Goal: Transaction & Acquisition: Obtain resource

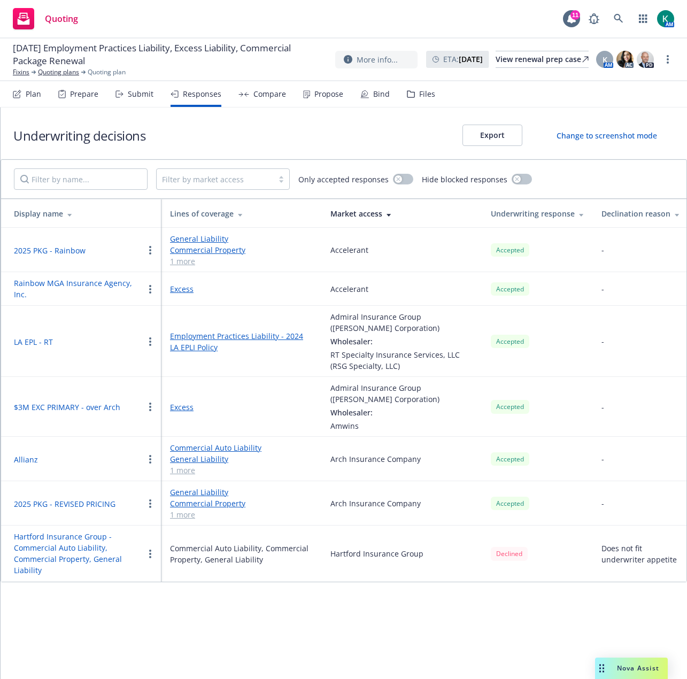
click at [259, 102] on div "Compare" at bounding box center [263, 94] width 48 height 26
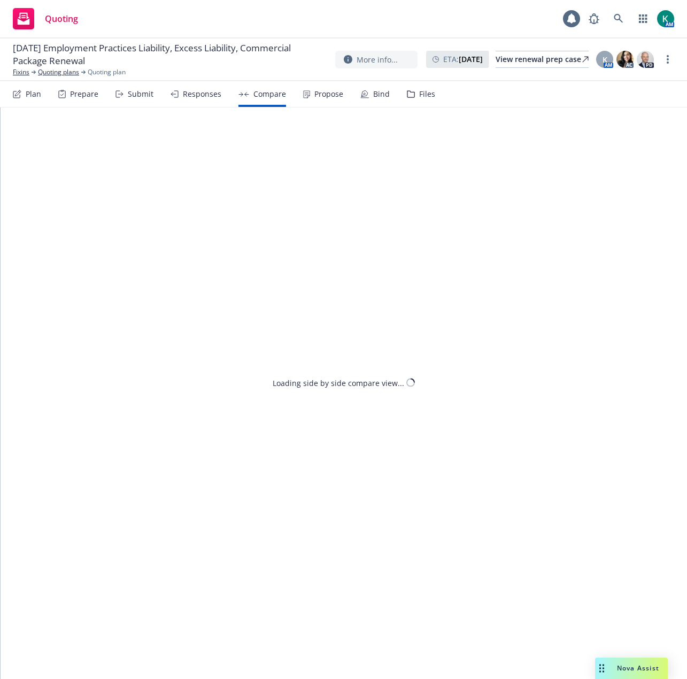
click at [320, 99] on div "Propose" at bounding box center [323, 94] width 40 height 26
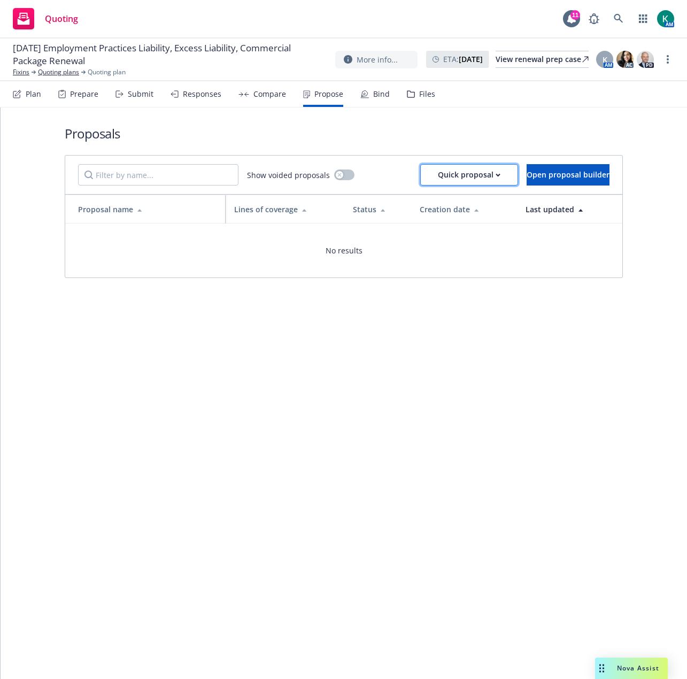
click at [467, 180] on div "Quick proposal" at bounding box center [469, 175] width 63 height 20
click at [496, 126] on h1 "Proposals" at bounding box center [344, 134] width 558 height 18
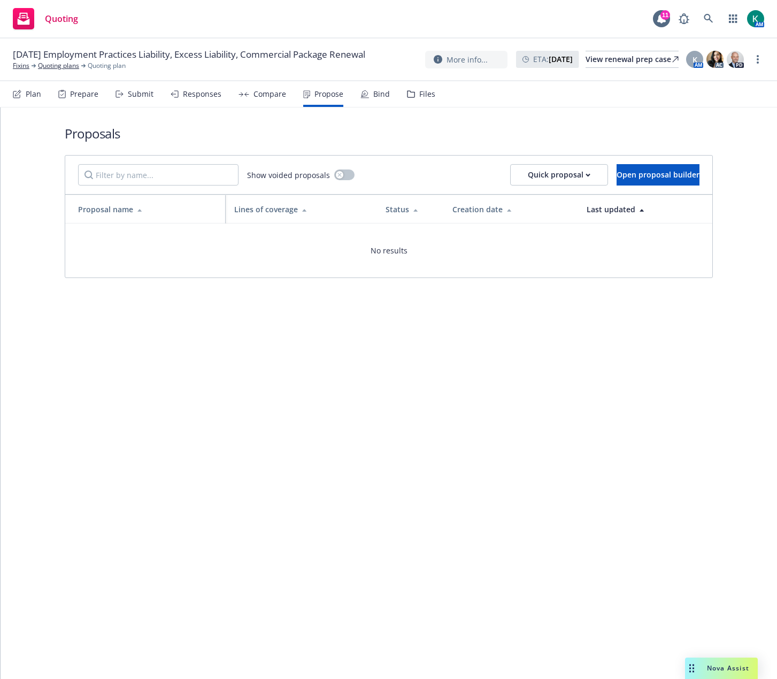
click at [364, 87] on div "Bind" at bounding box center [375, 94] width 29 height 26
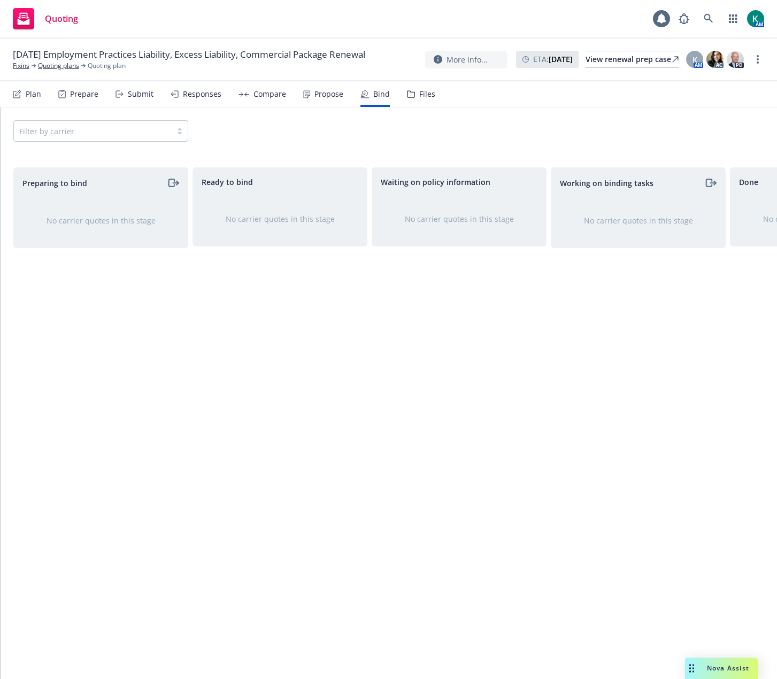
click at [419, 97] on div "Files" at bounding box center [427, 94] width 16 height 9
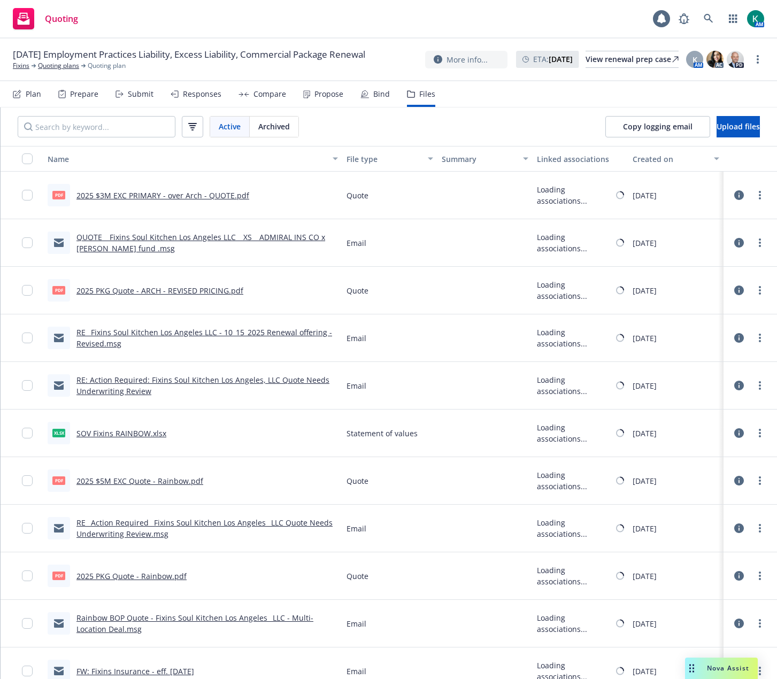
click at [317, 95] on div "Propose" at bounding box center [329, 94] width 29 height 9
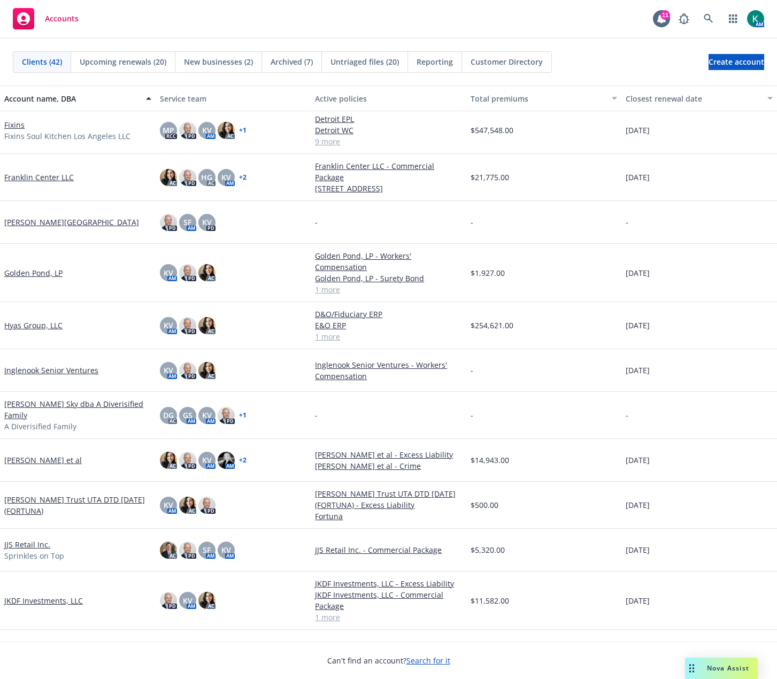
scroll to position [481, 0]
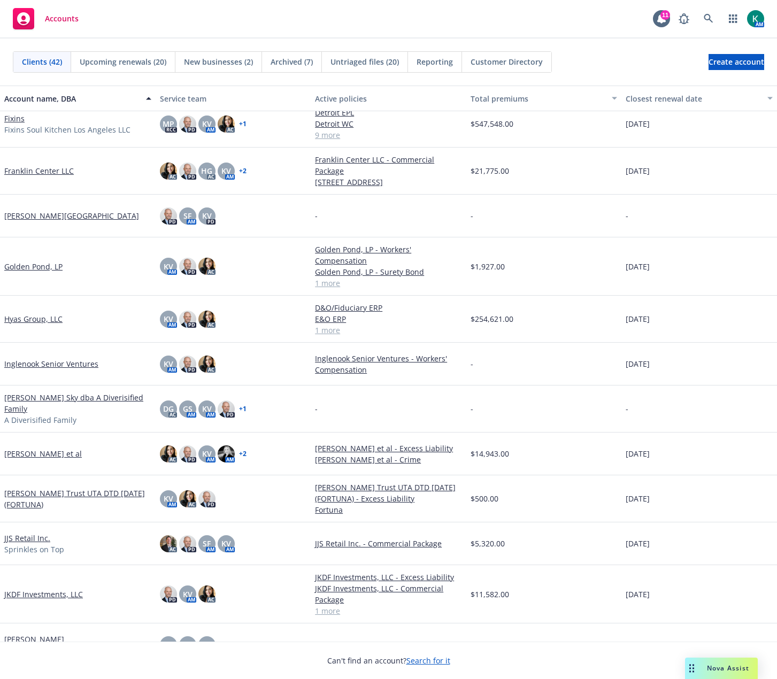
click at [17, 119] on link "Fixins" at bounding box center [14, 118] width 20 height 11
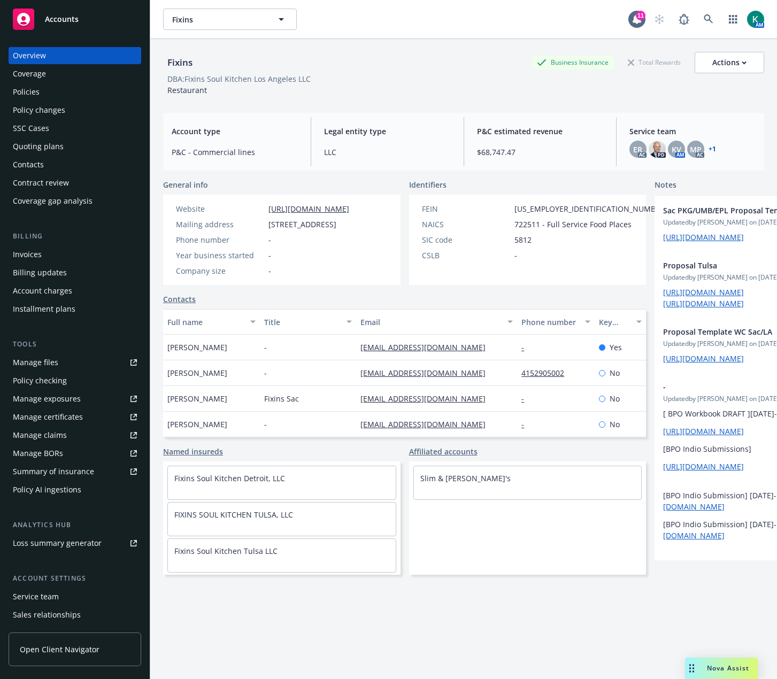
click at [53, 147] on div "Quoting plans" at bounding box center [38, 146] width 51 height 17
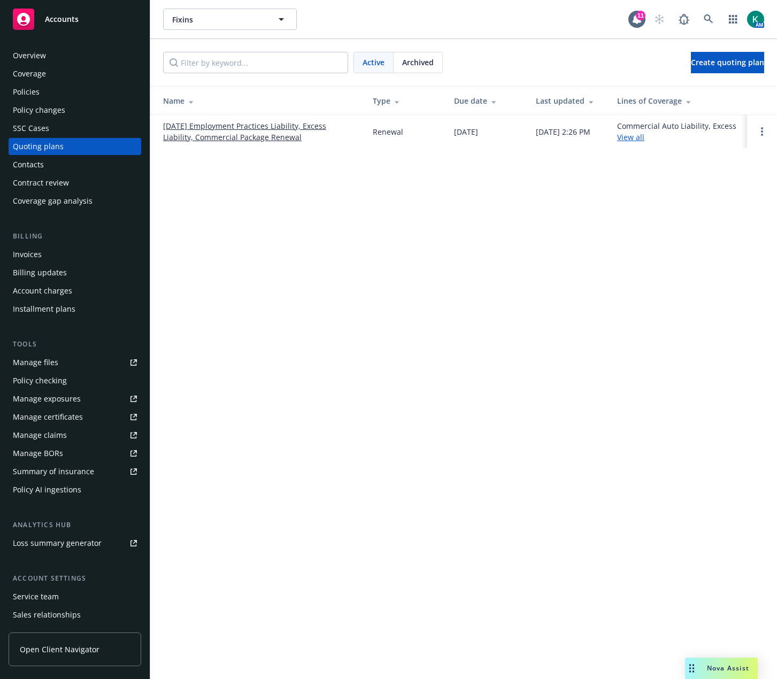
click at [210, 140] on link "[DATE] Employment Practices Liability, Excess Liability, Commercial Package Ren…" at bounding box center [259, 131] width 193 height 22
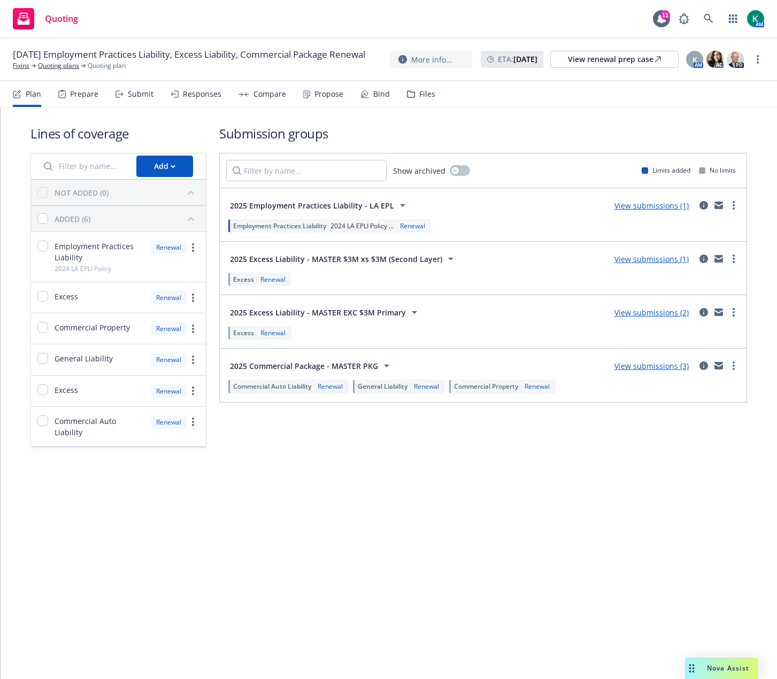
click at [314, 101] on div "Propose" at bounding box center [323, 94] width 40 height 26
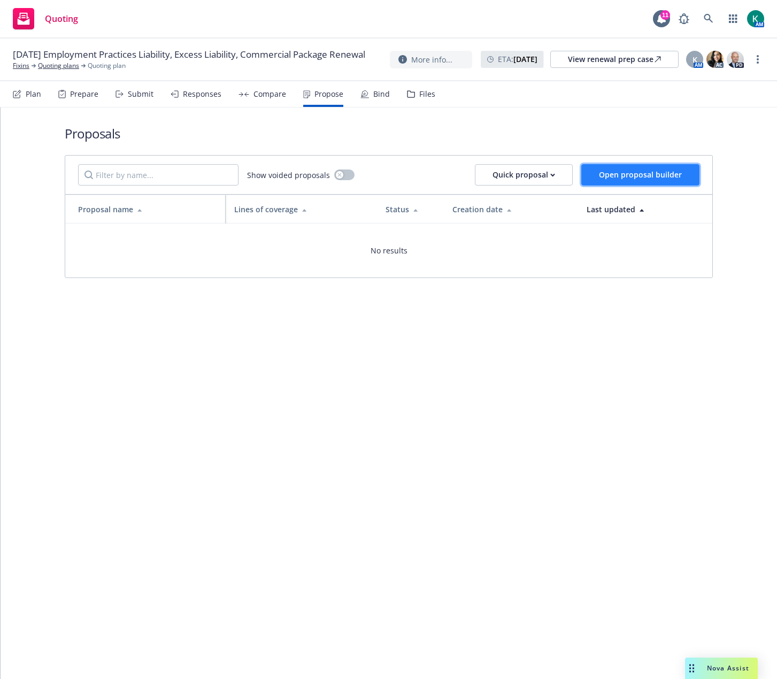
click at [620, 172] on span "Open proposal builder" at bounding box center [640, 175] width 83 height 10
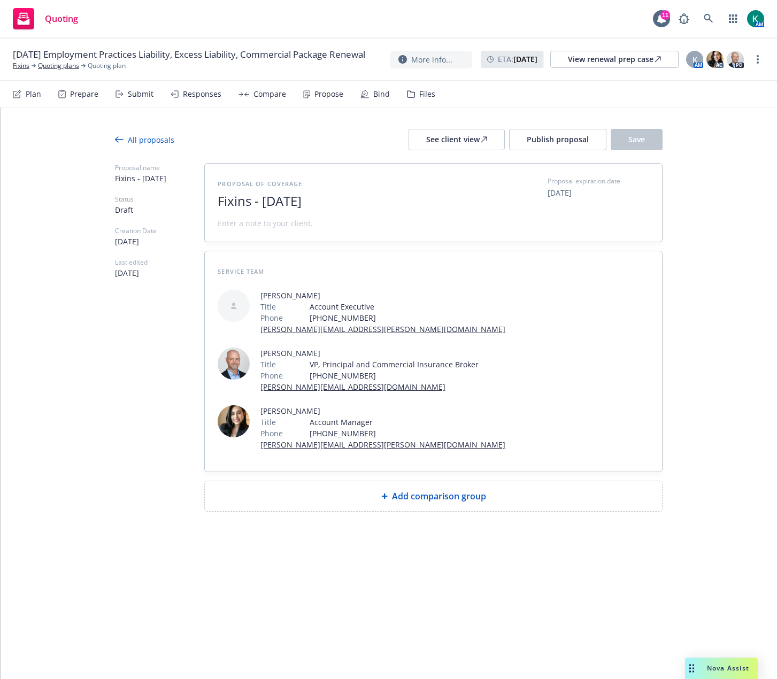
click at [136, 141] on div "All proposals" at bounding box center [144, 139] width 59 height 11
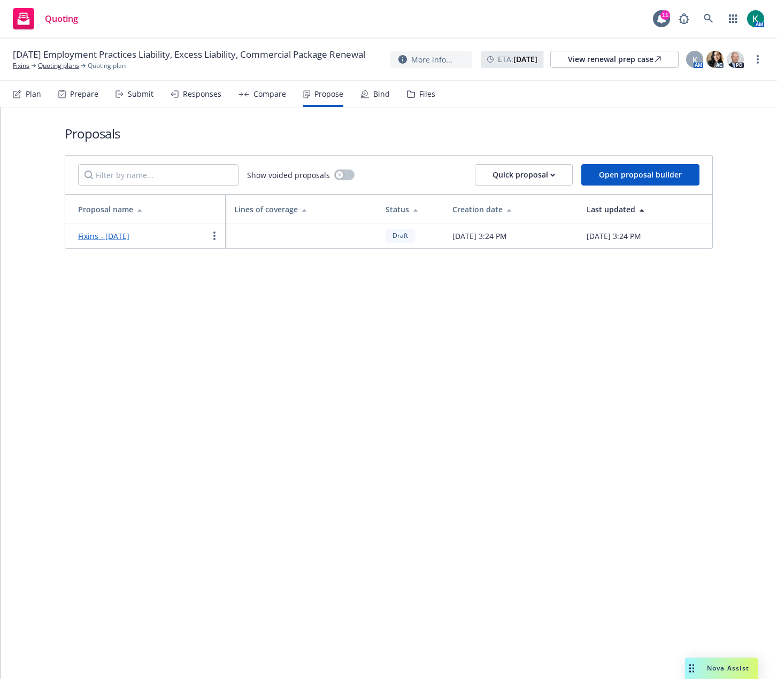
click at [216, 229] on td "Fixins - October 2025" at bounding box center [145, 236] width 160 height 25
click at [213, 236] on icon "more" at bounding box center [214, 236] width 2 height 9
click at [245, 323] on span "Void" at bounding box center [229, 326] width 41 height 10
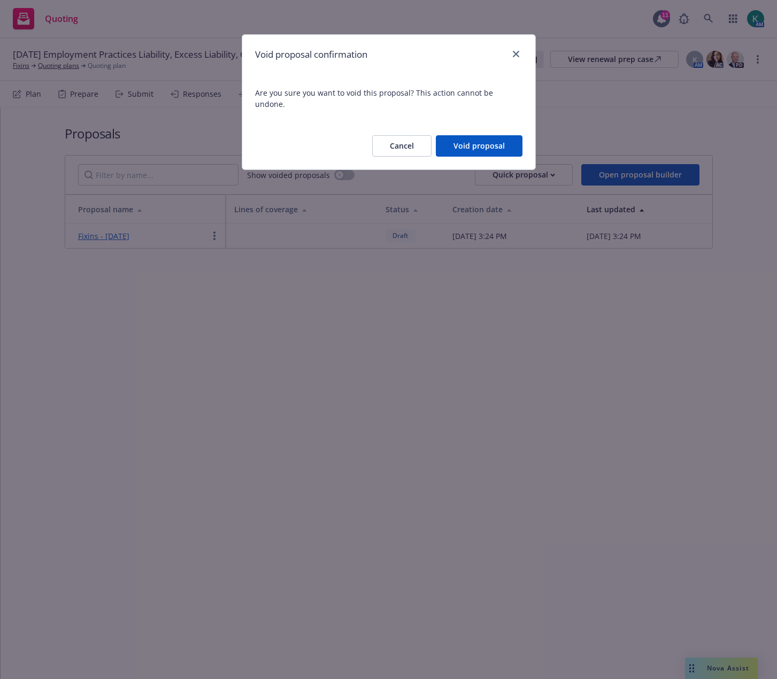
click at [464, 146] on div "Cancel Void proposal" at bounding box center [388, 145] width 293 height 47
click at [469, 140] on button "Void proposal" at bounding box center [479, 145] width 87 height 21
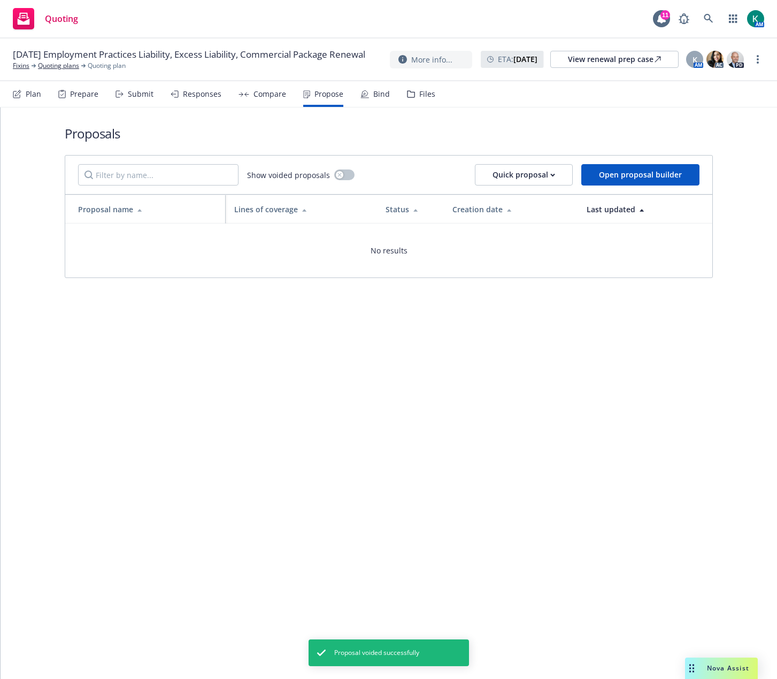
click at [402, 379] on div "Proposals Show voided proposals Quick proposal Open proposal builder Proposal n…" at bounding box center [389, 394] width 777 height 572
click at [89, 90] on div "Prepare" at bounding box center [84, 94] width 28 height 9
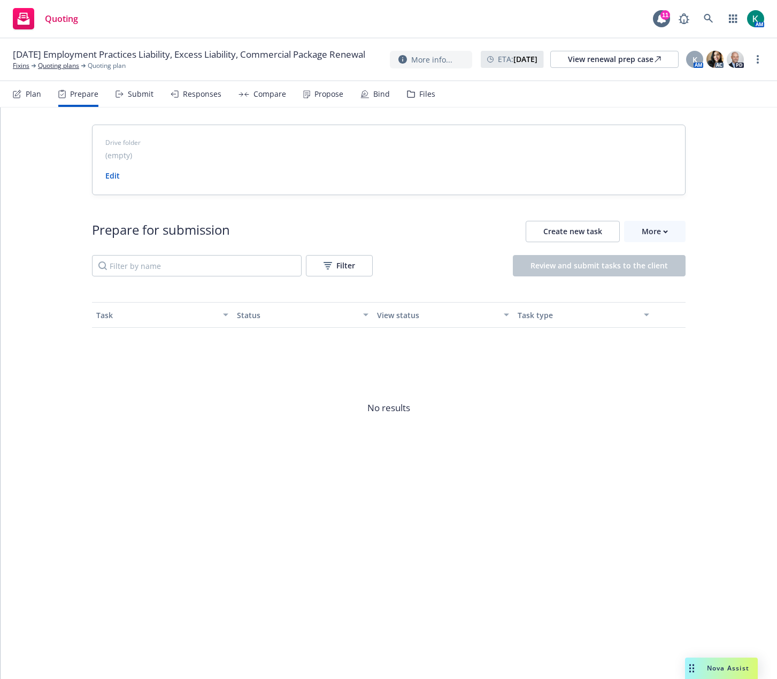
click at [326, 91] on div "Propose" at bounding box center [329, 94] width 29 height 9
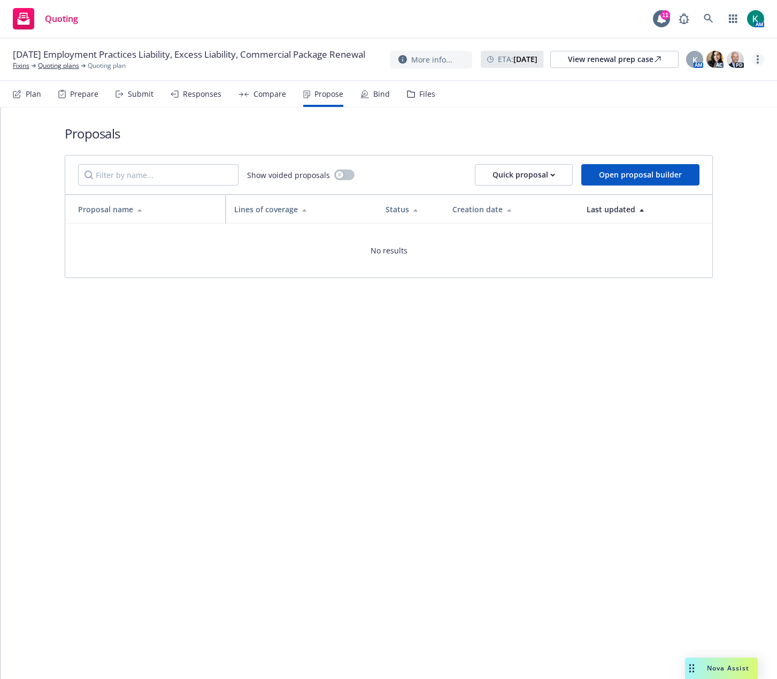
click at [760, 61] on link "more" at bounding box center [758, 59] width 13 height 13
click at [577, 104] on nav "Plan Prepare Submit Responses Compare Propose Bind Files" at bounding box center [389, 94] width 752 height 26
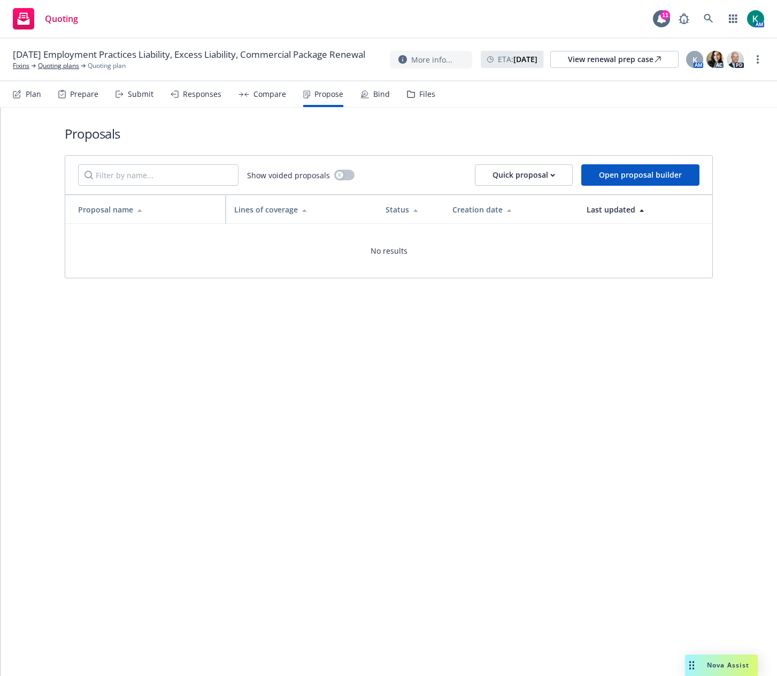
drag, startPoint x: 192, startPoint y: 369, endPoint x: 188, endPoint y: 336, distance: 32.8
click at [191, 368] on div "Proposals Show voided proposals Quick proposal Open proposal builder Proposal n…" at bounding box center [389, 392] width 777 height 568
click at [275, 78] on div "10/15/25 Employment Practices Liability, Excess Liability, Commercial Package R…" at bounding box center [388, 60] width 777 height 43
click at [258, 109] on div "Proposals Show voided proposals Quick proposal Open proposal builder Proposal n…" at bounding box center [389, 202] width 648 height 188
click at [263, 99] on div "Compare" at bounding box center [263, 94] width 48 height 26
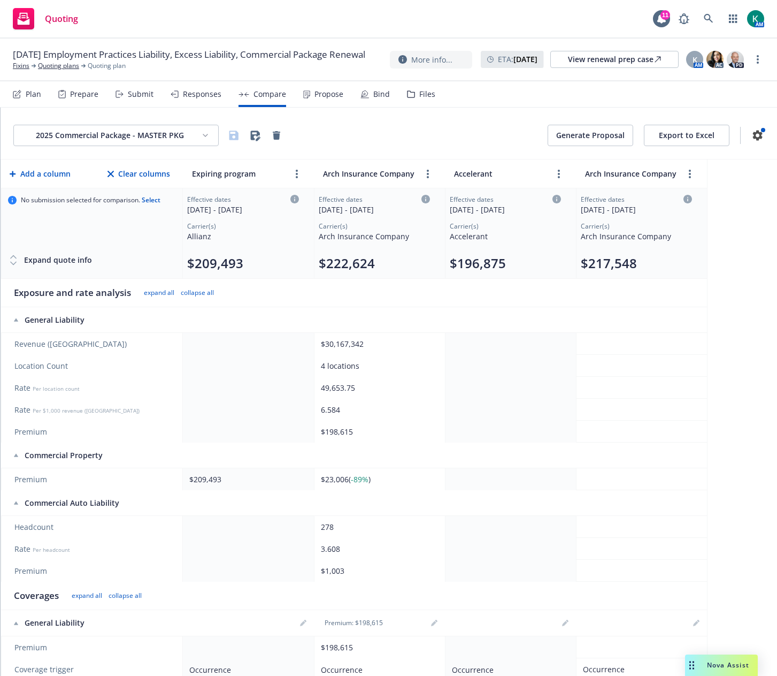
click at [553, 144] on button "Generate Proposal" at bounding box center [591, 135] width 86 height 21
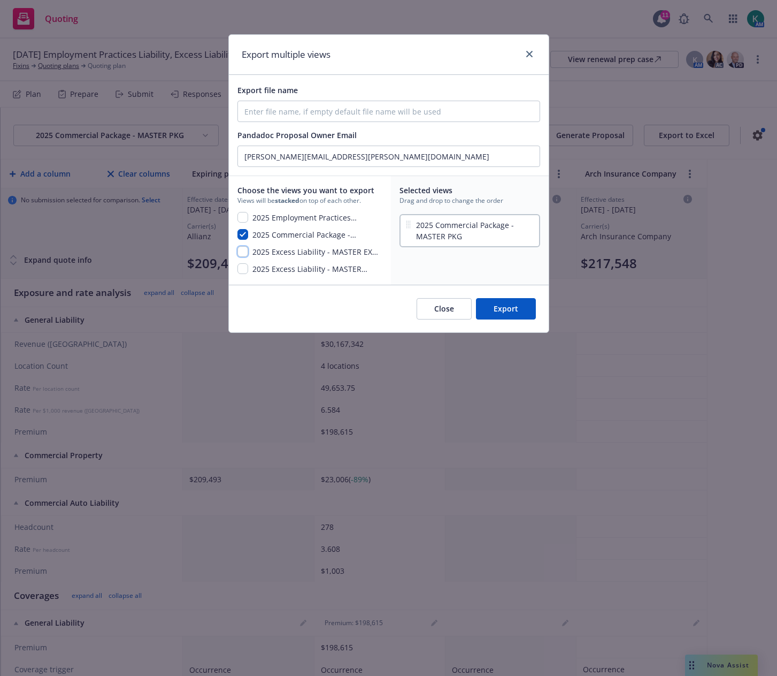
click at [245, 255] on input "checkbox" at bounding box center [242, 251] width 11 height 11
checkbox input "true"
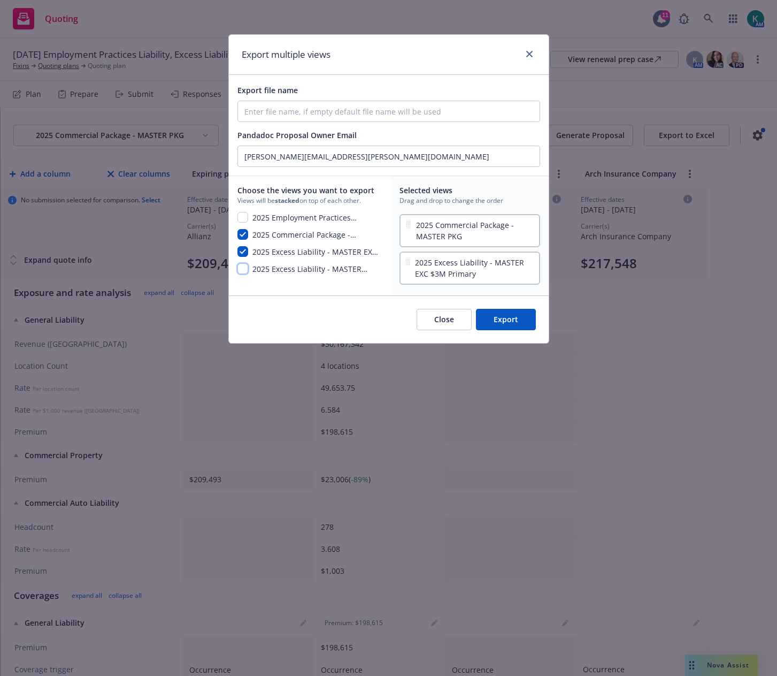
click at [243, 266] on input "checkbox" at bounding box center [242, 268] width 11 height 11
checkbox input "true"
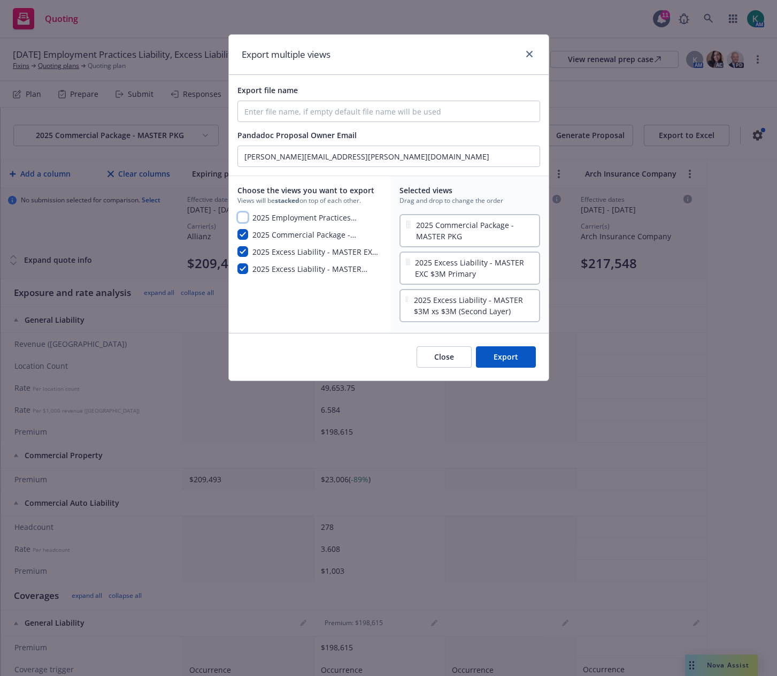
click at [244, 216] on input "checkbox" at bounding box center [242, 217] width 11 height 11
checkbox input "true"
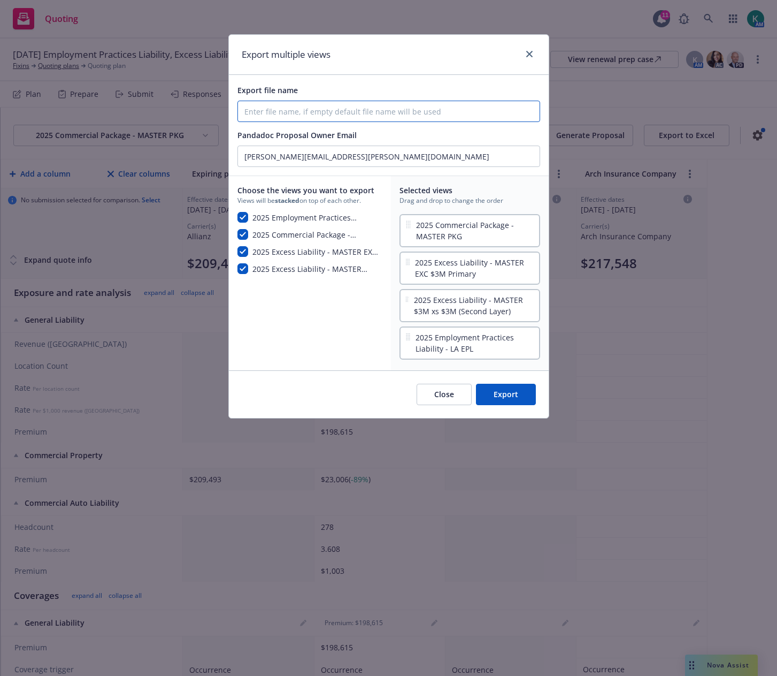
click at [286, 114] on input "Export file name" at bounding box center [389, 111] width 302 height 20
type input "2025 Fixins PKG/EXC/EPL Proposal"
click at [494, 394] on button "Export" at bounding box center [506, 394] width 60 height 21
checkbox input "false"
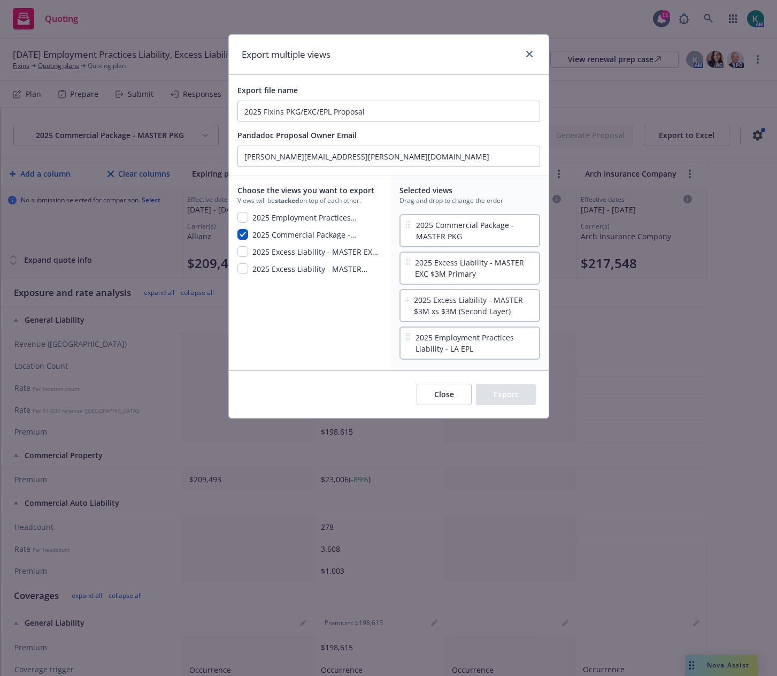
checkbox input "false"
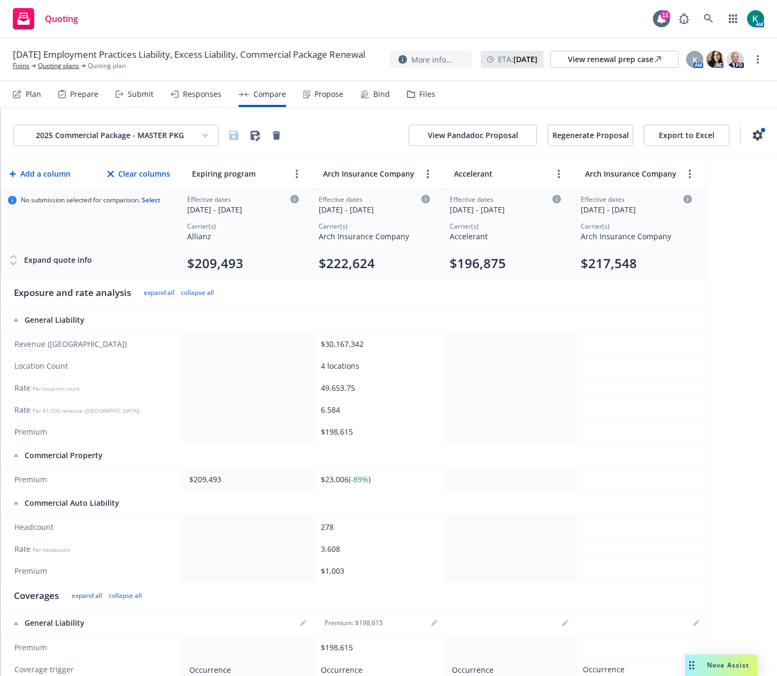
click at [481, 133] on button "View Pandadoc Proposal" at bounding box center [473, 135] width 128 height 21
